Goal: Information Seeking & Learning: Learn about a topic

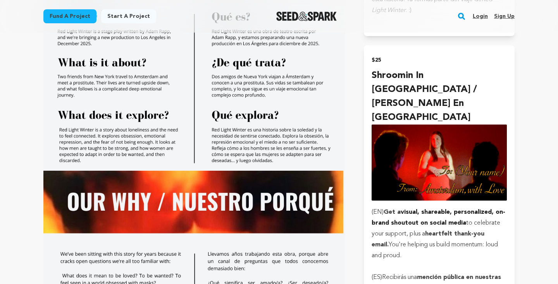
scroll to position [403, 0]
